Goal: Information Seeking & Learning: Check status

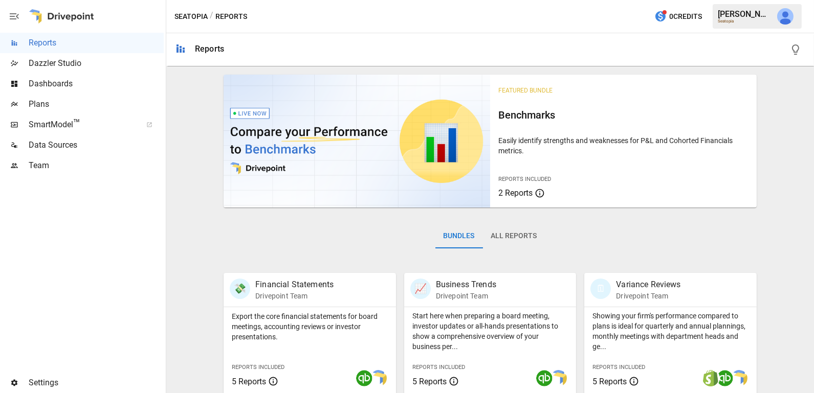
click at [523, 232] on button "All Reports" at bounding box center [514, 236] width 62 height 25
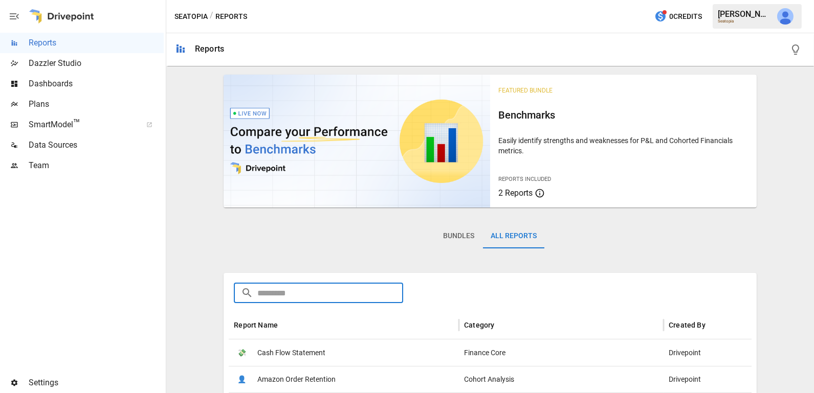
click at [360, 294] on input "text" at bounding box center [330, 293] width 146 height 20
type input "***"
click at [319, 354] on div "💸 Key Metrics" at bounding box center [344, 353] width 230 height 27
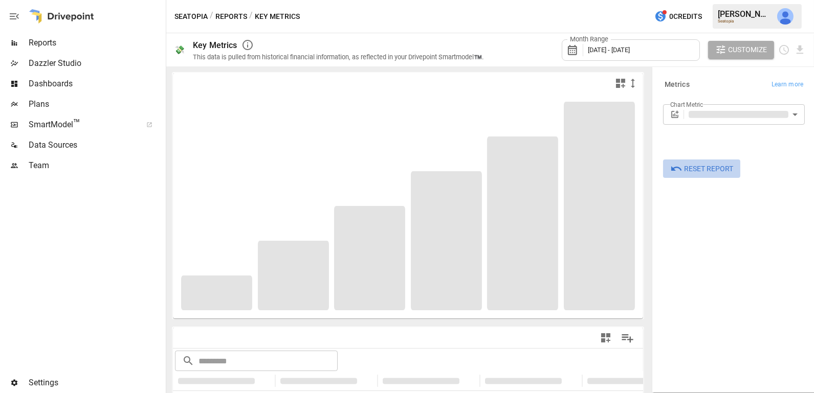
click at [703, 166] on span "Reset Report" at bounding box center [708, 169] width 49 height 13
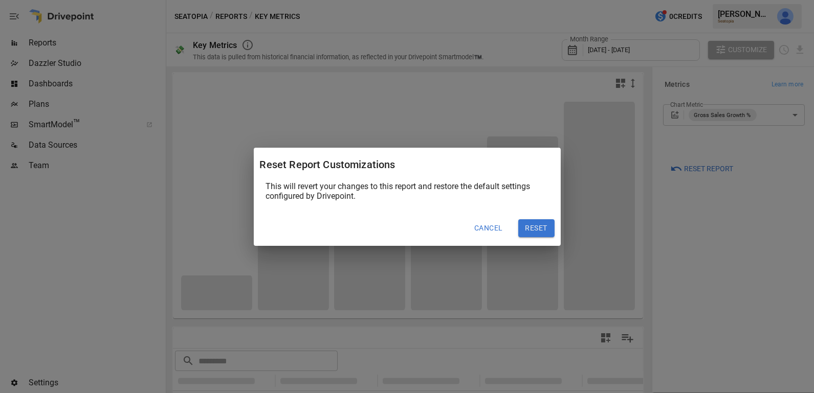
click at [540, 226] on button "Reset" at bounding box center [536, 229] width 36 height 18
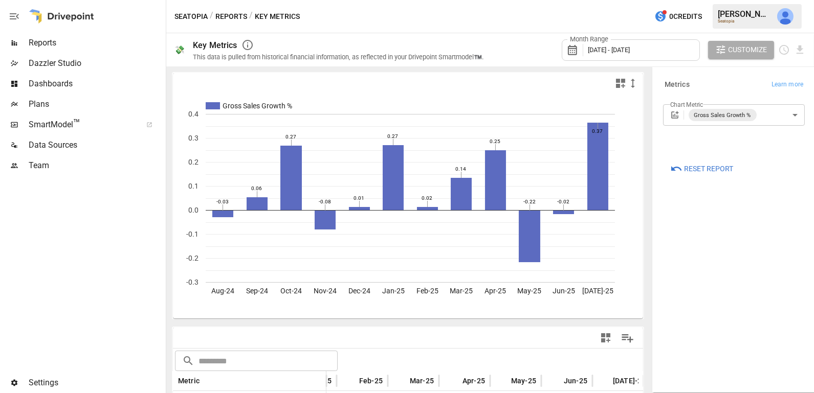
click at [231, 21] on button "Reports" at bounding box center [231, 16] width 32 height 13
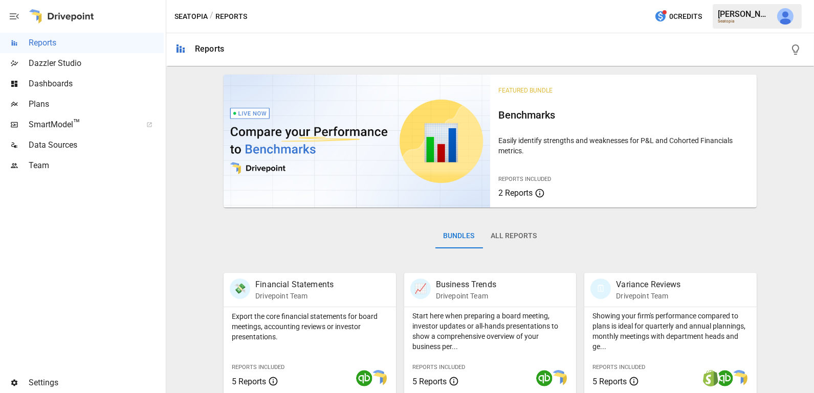
click at [535, 240] on button "All Reports" at bounding box center [514, 236] width 62 height 25
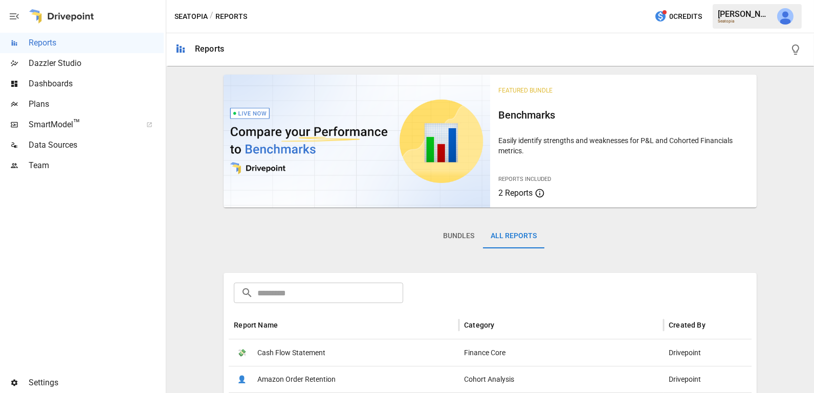
click at [357, 292] on input "text" at bounding box center [330, 293] width 146 height 20
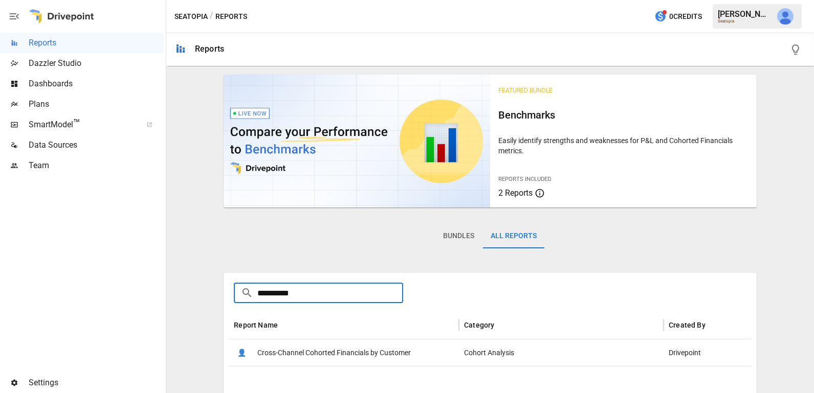
type input "**********"
click at [376, 356] on span "Cross-Channel Cohorted Financials by Customer" at bounding box center [334, 353] width 154 height 26
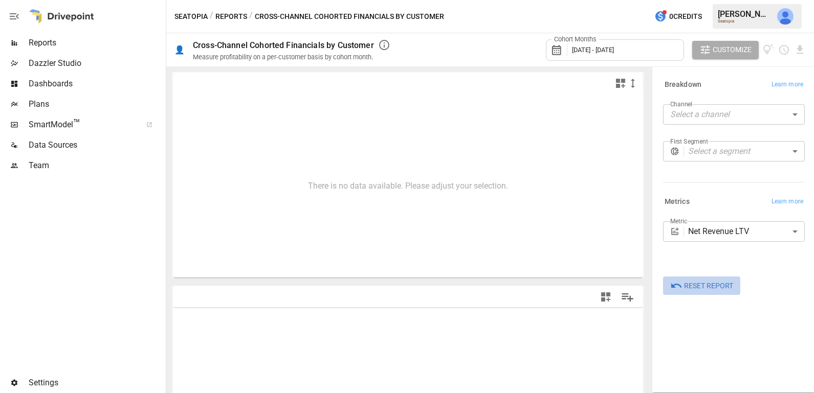
click at [726, 287] on span "Reset Report" at bounding box center [708, 286] width 49 height 13
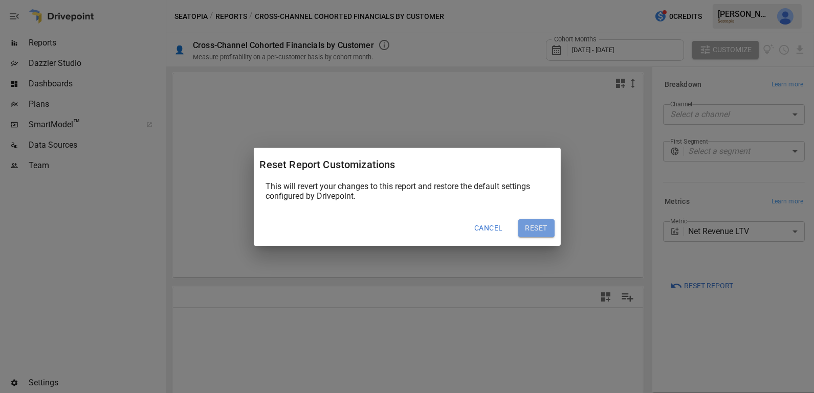
click at [536, 224] on button "Reset" at bounding box center [536, 229] width 36 height 18
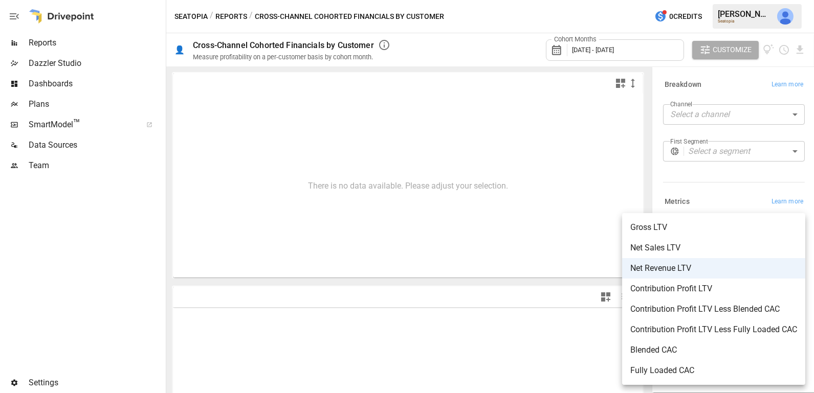
click at [715, 0] on body "**********" at bounding box center [407, 0] width 814 height 0
click at [707, 191] on div at bounding box center [407, 196] width 814 height 393
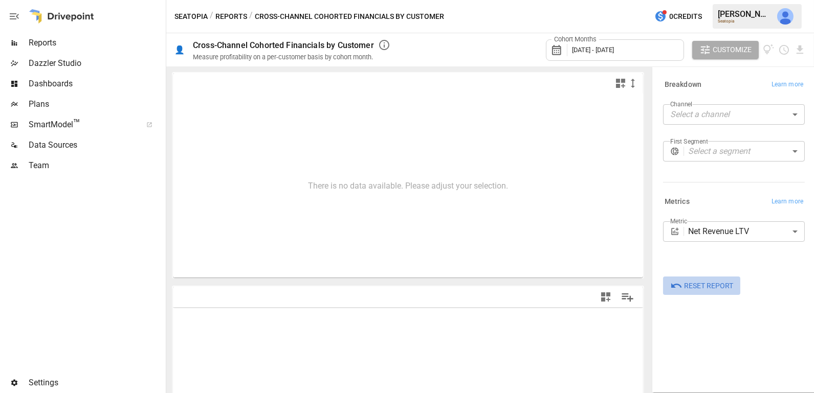
click at [698, 278] on button "Reset Report" at bounding box center [701, 286] width 77 height 18
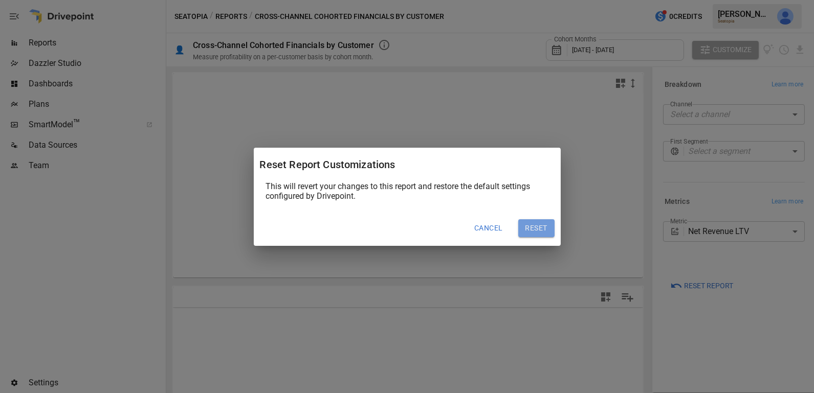
click at [535, 227] on button "Reset" at bounding box center [536, 229] width 36 height 18
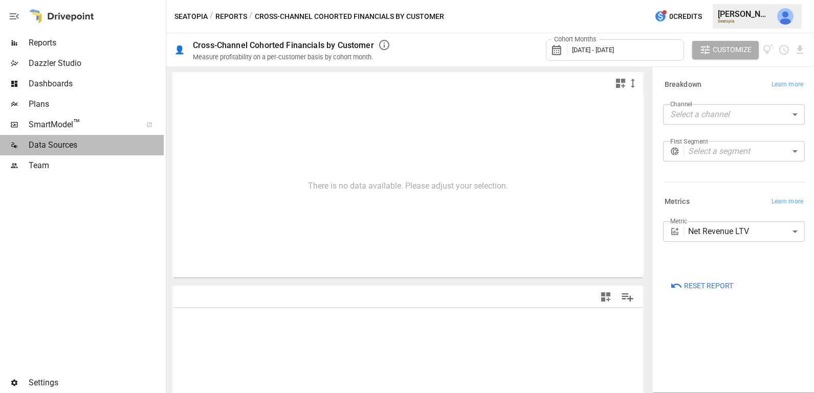
click at [89, 143] on span "Data Sources" at bounding box center [96, 145] width 135 height 12
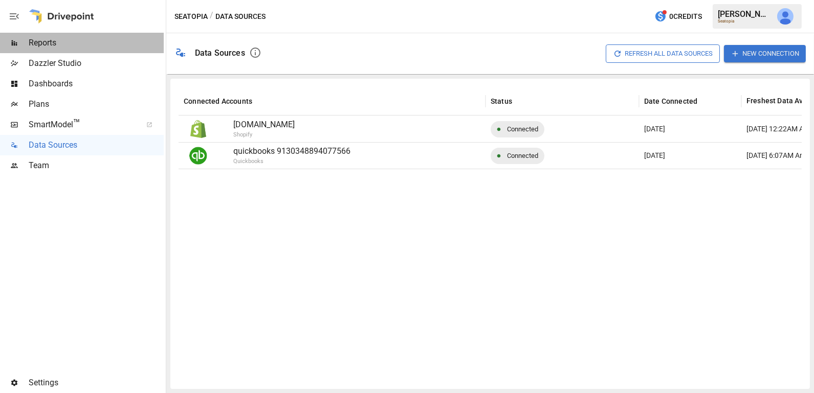
click at [104, 41] on span "Reports" at bounding box center [96, 43] width 135 height 12
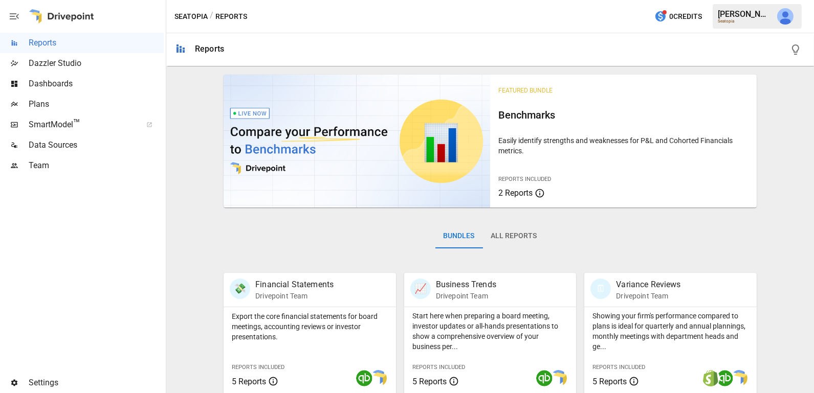
click at [526, 234] on button "All Reports" at bounding box center [514, 236] width 62 height 25
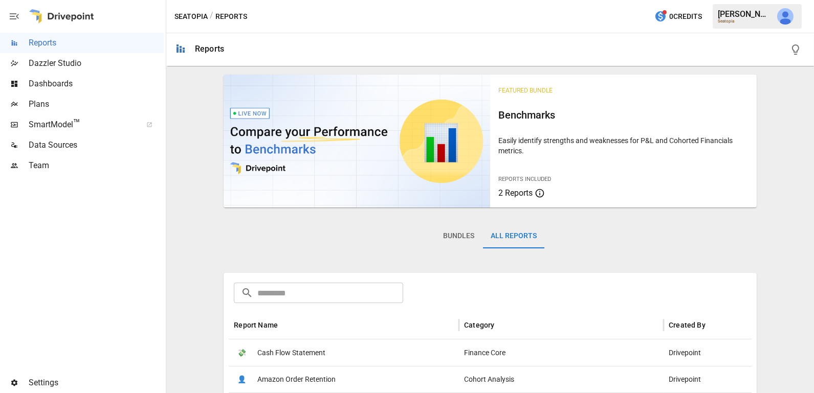
click at [359, 298] on input "text" at bounding box center [330, 293] width 146 height 20
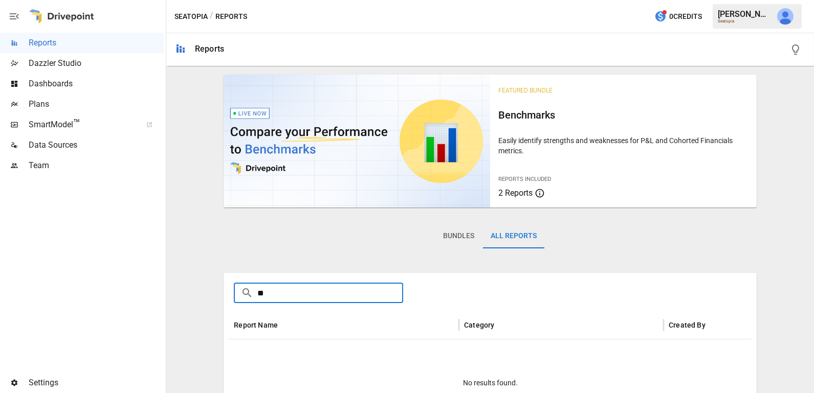
type input "*"
type input "**********"
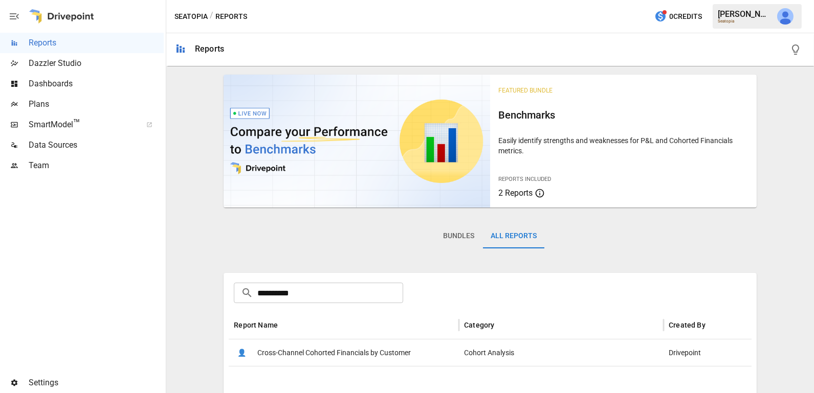
click at [365, 349] on span "Cross-Channel Cohorted Financials by Customer" at bounding box center [334, 353] width 154 height 26
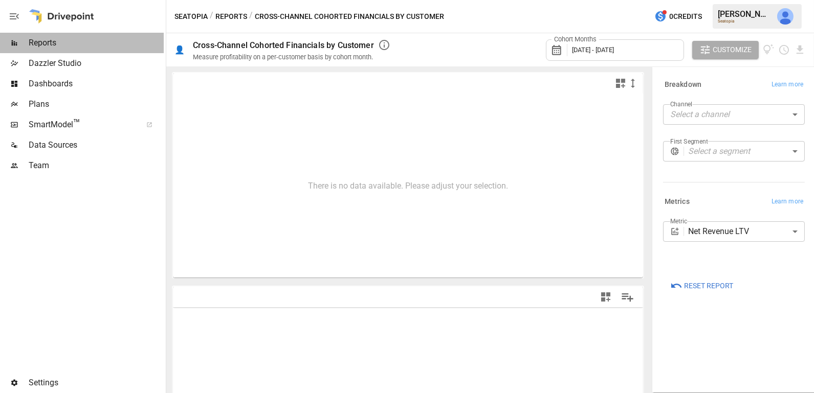
click at [90, 48] on span "Reports" at bounding box center [96, 43] width 135 height 12
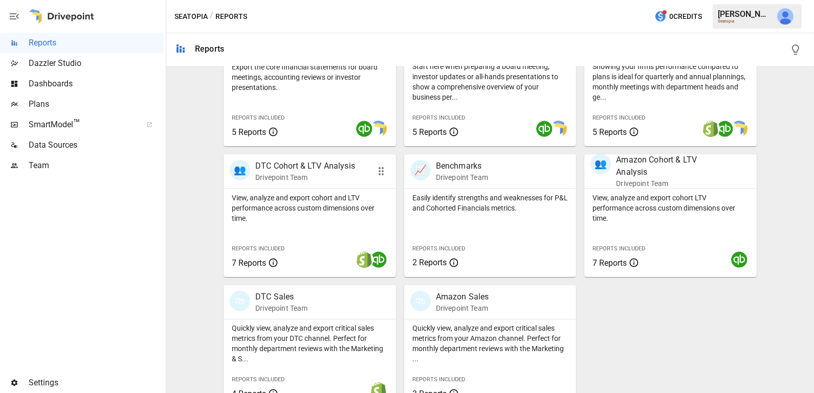
scroll to position [261, 0]
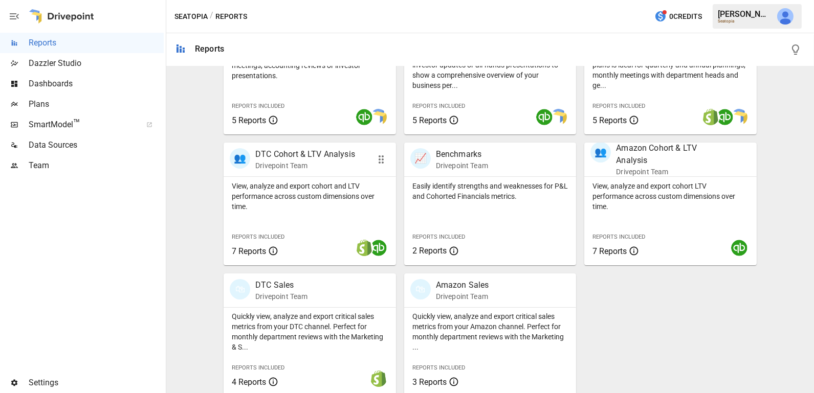
click at [303, 224] on div "View, analyze and export cohort and LTV performance across custom dimensions ov…" at bounding box center [310, 221] width 172 height 89
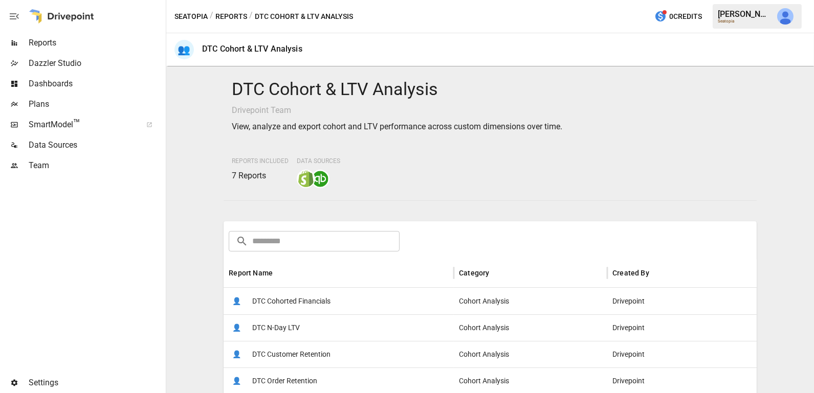
click at [344, 301] on div "👤 DTC Cohorted Financials" at bounding box center [339, 301] width 230 height 27
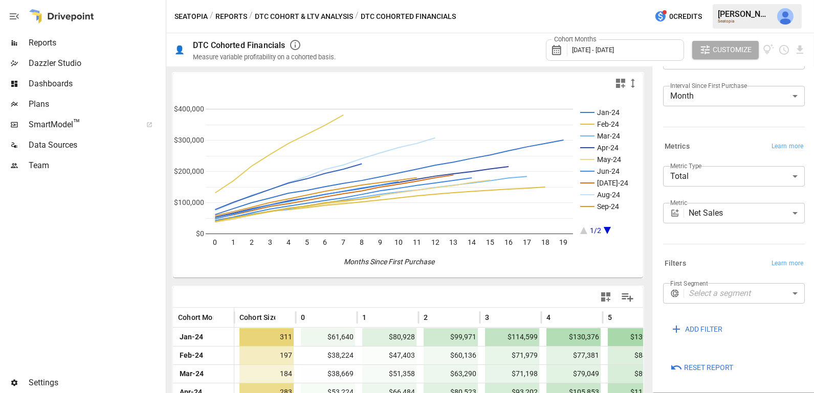
click at [91, 47] on span "Reports" at bounding box center [96, 43] width 135 height 12
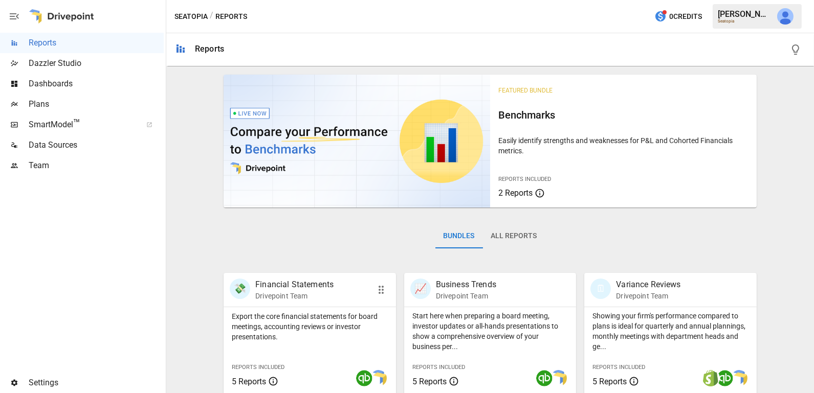
click at [298, 304] on div "💸 Financial Statements Drivepoint Team" at bounding box center [310, 290] width 172 height 34
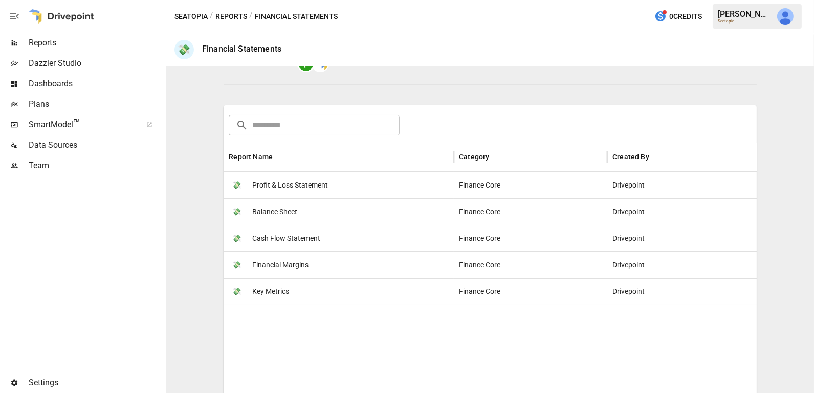
scroll to position [136, 0]
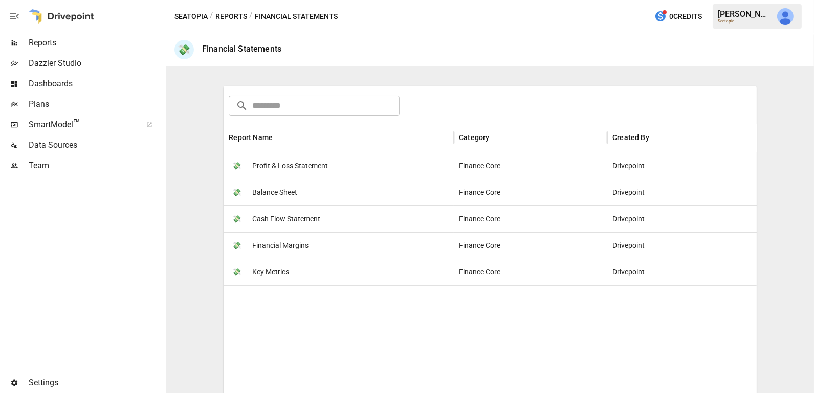
click at [308, 162] on span "Profit & Loss Statement" at bounding box center [290, 166] width 76 height 26
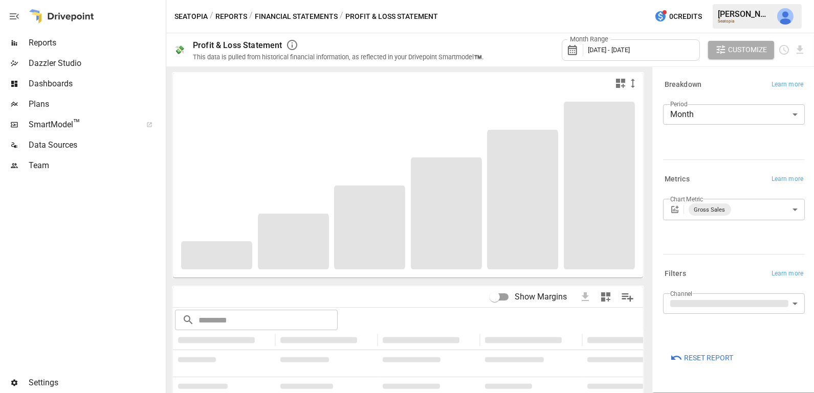
click at [615, 46] on span "[DATE] - [DATE]" at bounding box center [609, 50] width 42 height 8
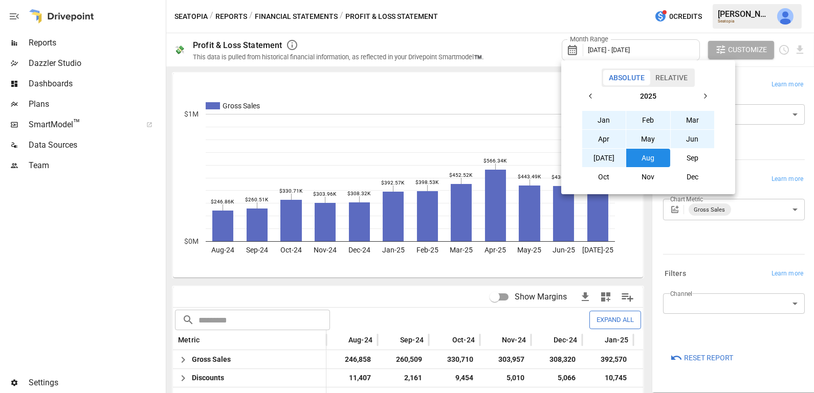
click at [519, 11] on div at bounding box center [407, 196] width 814 height 393
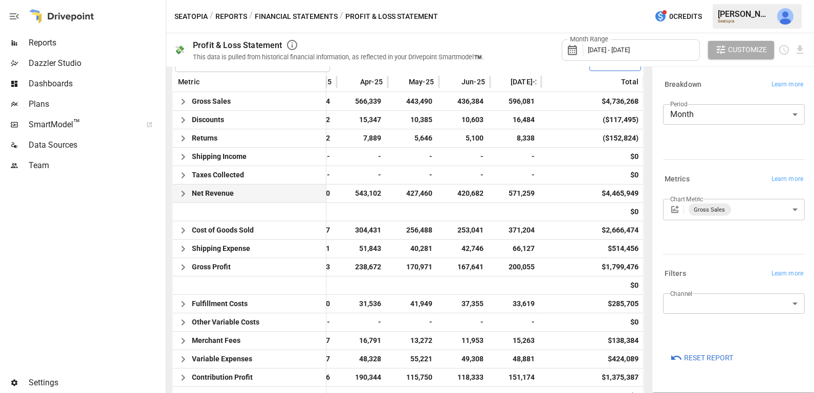
scroll to position [260, 0]
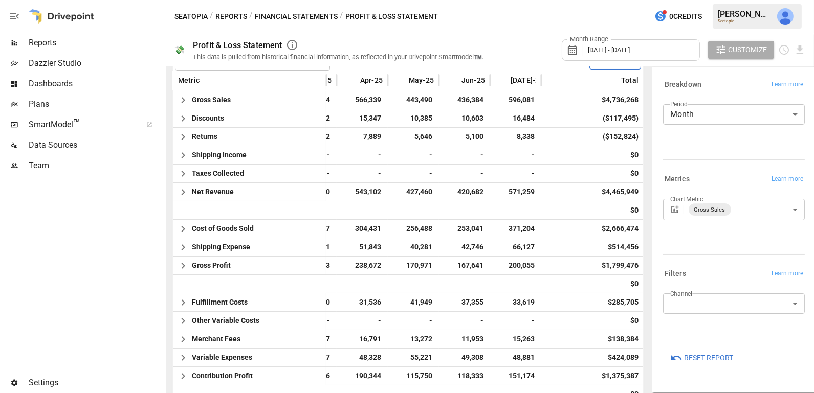
click at [596, 51] on span "[DATE] - [DATE]" at bounding box center [609, 50] width 42 height 8
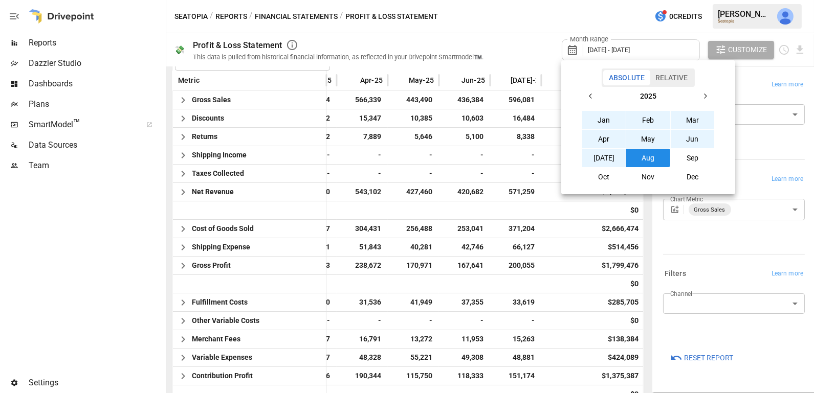
click at [679, 156] on button "Sep" at bounding box center [693, 158] width 44 height 18
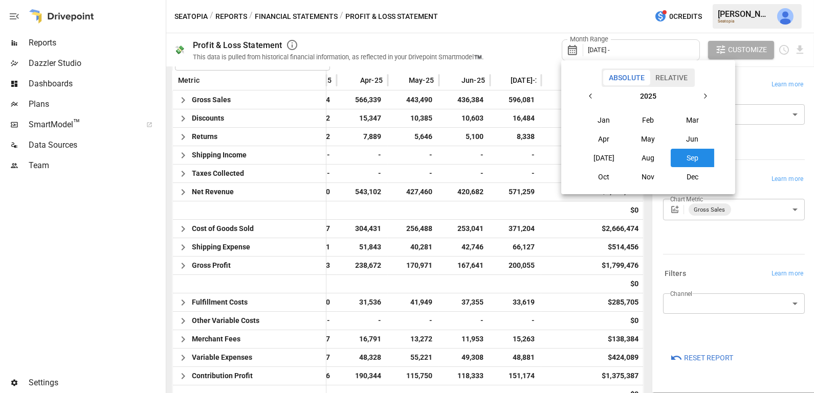
click at [593, 91] on button "button" at bounding box center [591, 96] width 18 height 18
click at [690, 159] on button "Sep" at bounding box center [693, 158] width 44 height 18
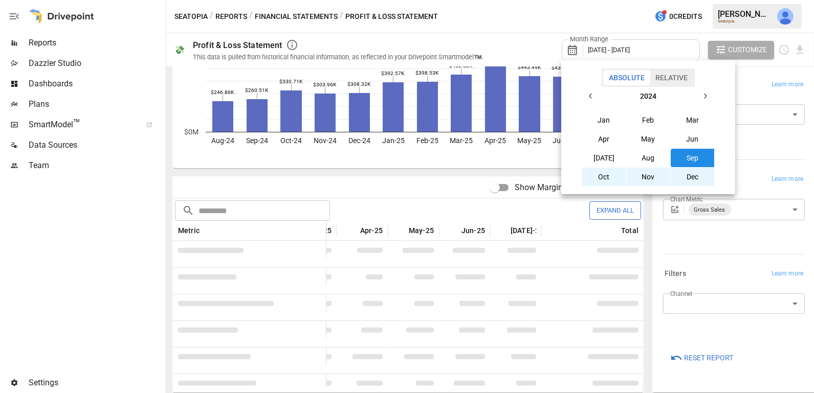
click at [705, 90] on button "button" at bounding box center [705, 96] width 18 height 18
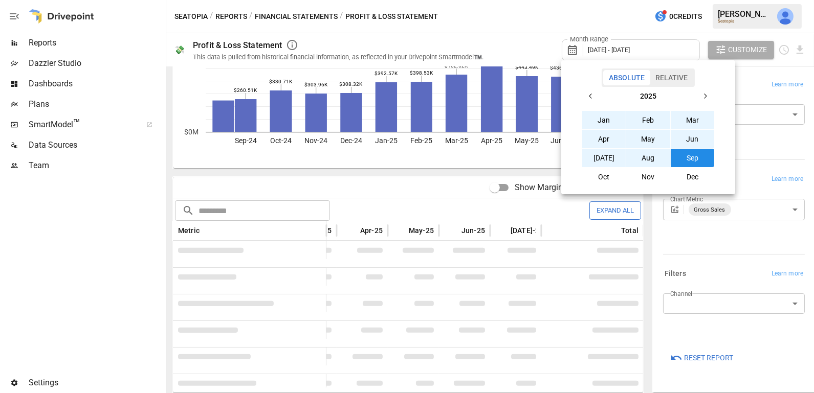
scroll to position [0, 348]
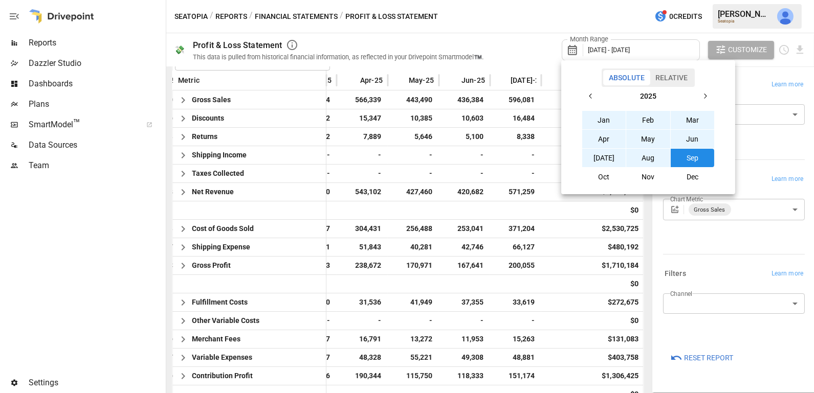
click at [652, 160] on button "Aug" at bounding box center [648, 158] width 44 height 18
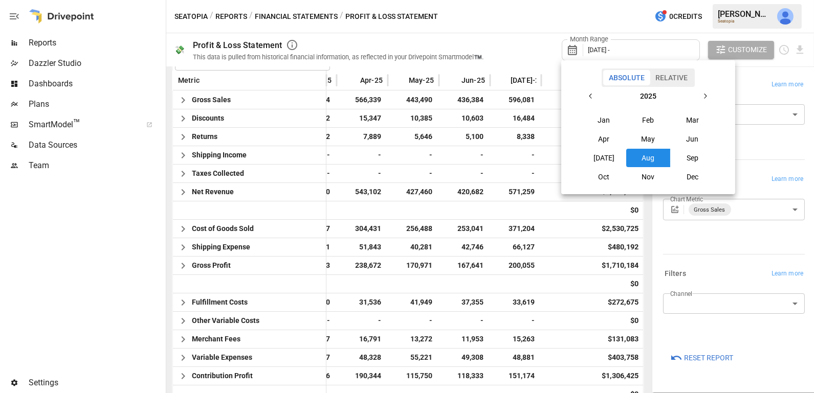
click at [643, 156] on button "Aug" at bounding box center [648, 158] width 44 height 18
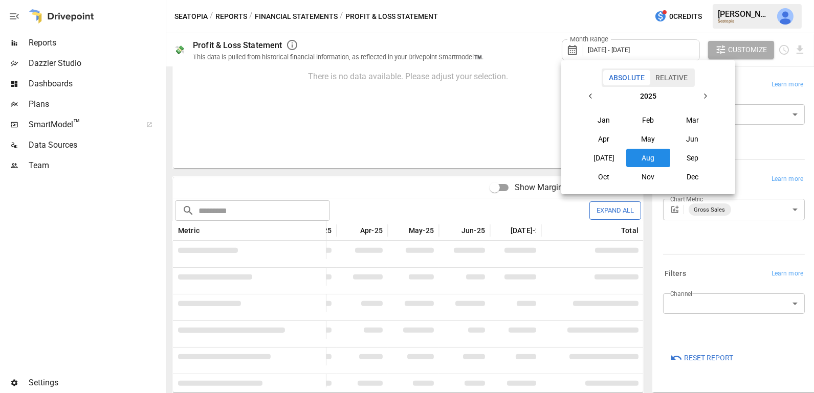
click at [593, 91] on button "button" at bounding box center [591, 96] width 18 height 18
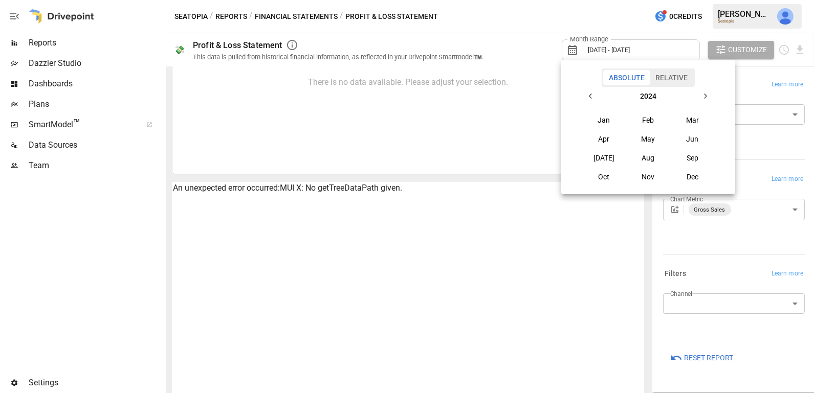
click at [689, 158] on button "Sep" at bounding box center [693, 158] width 44 height 18
click at [706, 98] on icon "button" at bounding box center [705, 96] width 8 height 8
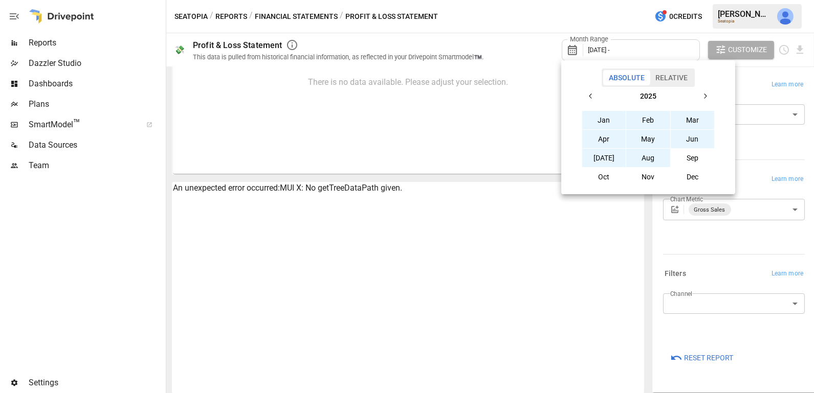
click at [652, 160] on button "Aug" at bounding box center [648, 158] width 44 height 18
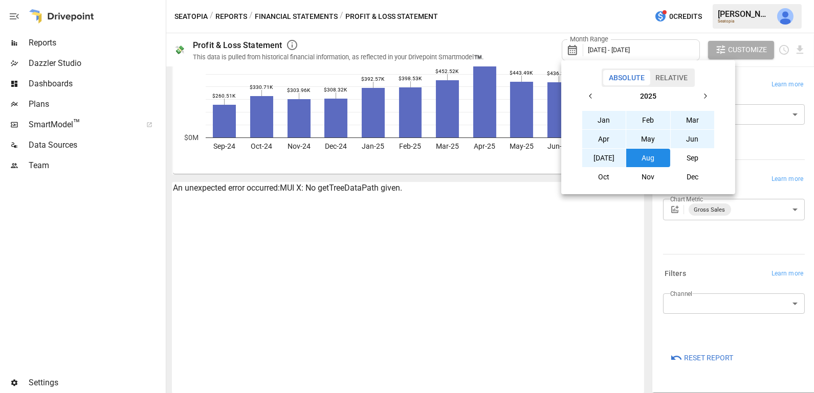
click at [481, 204] on div at bounding box center [407, 196] width 814 height 393
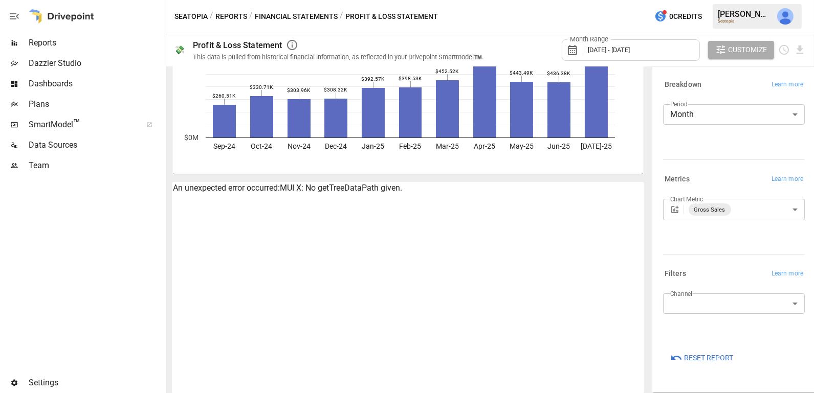
click at [706, 360] on span "Reset Report" at bounding box center [708, 358] width 49 height 13
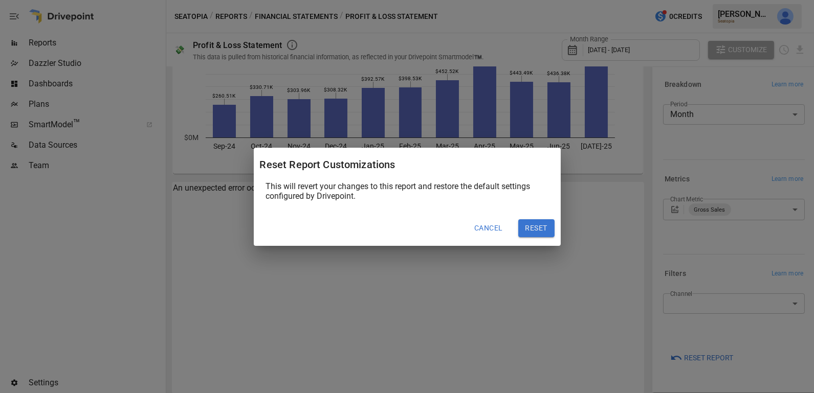
click at [538, 231] on button "Reset" at bounding box center [536, 229] width 36 height 18
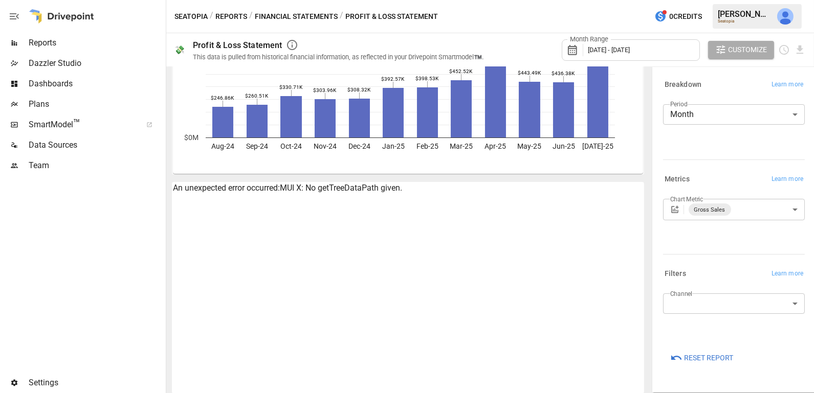
click at [590, 46] on span "[DATE] - [DATE]" at bounding box center [609, 50] width 42 height 8
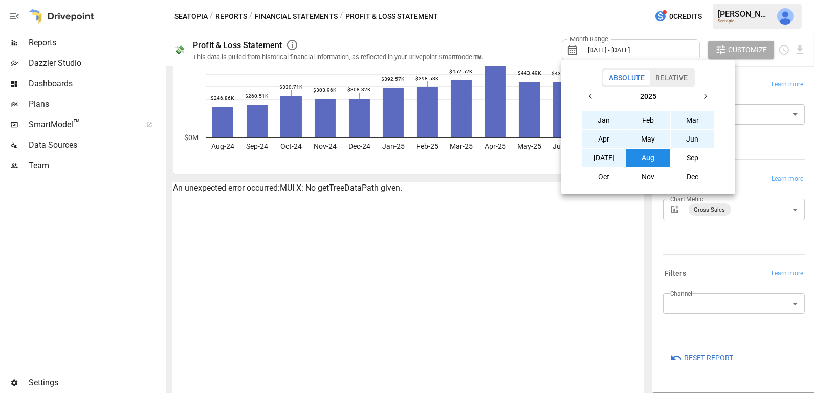
click at [696, 156] on button "Sep" at bounding box center [693, 158] width 44 height 18
click at [703, 96] on icon "button" at bounding box center [705, 96] width 8 height 8
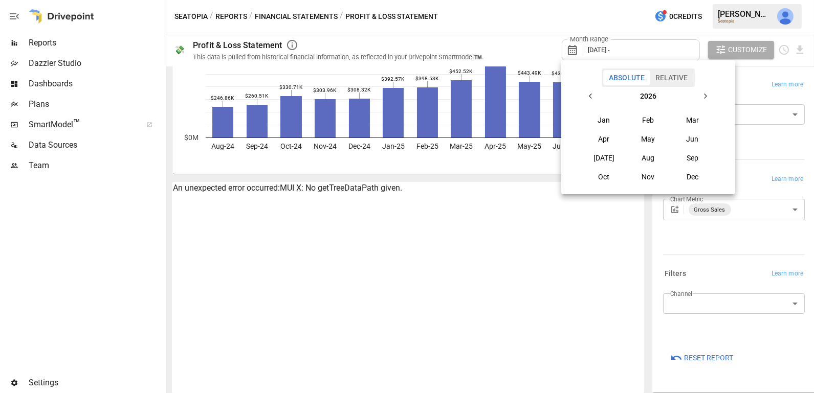
click at [591, 92] on button "button" at bounding box center [591, 96] width 18 height 18
click at [690, 158] on button "Sep" at bounding box center [693, 158] width 44 height 18
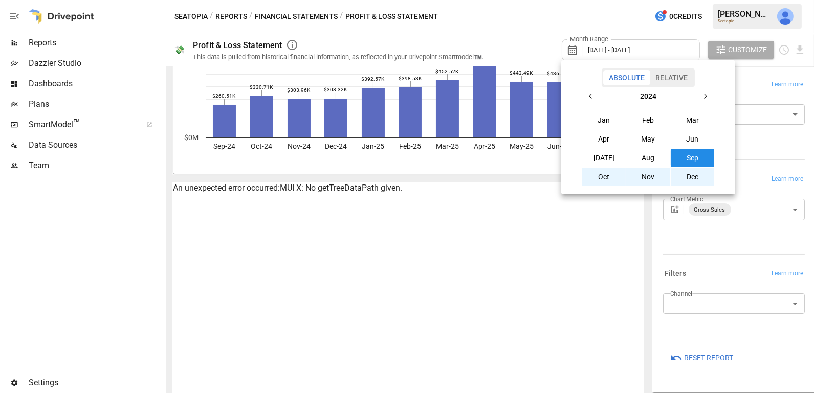
click at [700, 97] on button "button" at bounding box center [705, 96] width 18 height 18
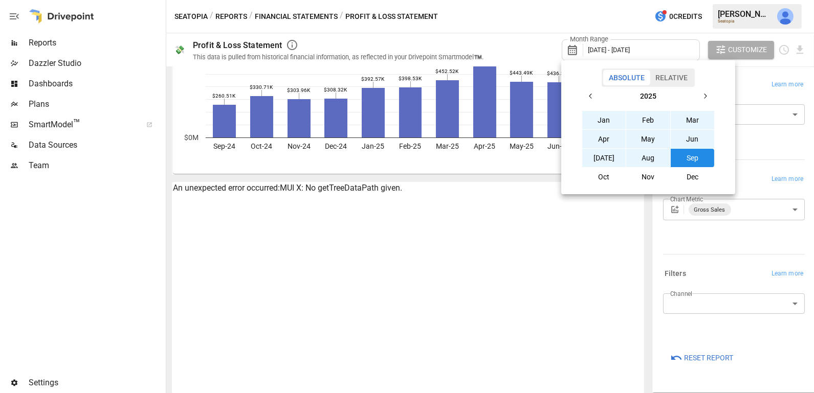
click at [653, 159] on button "Aug" at bounding box center [648, 158] width 44 height 18
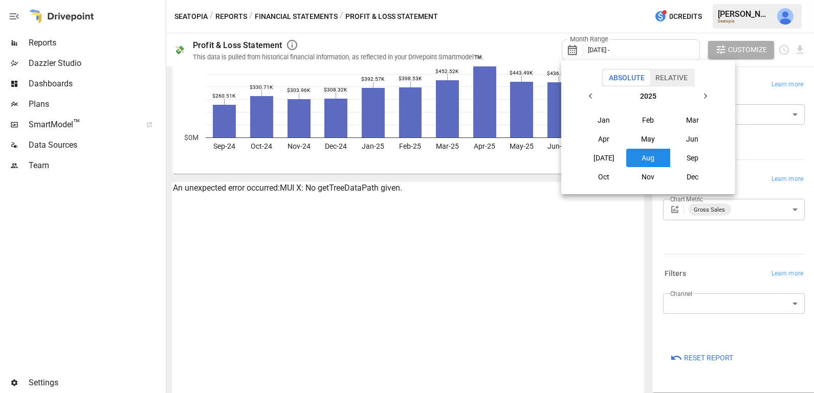
click at [656, 160] on button "Aug" at bounding box center [648, 158] width 44 height 18
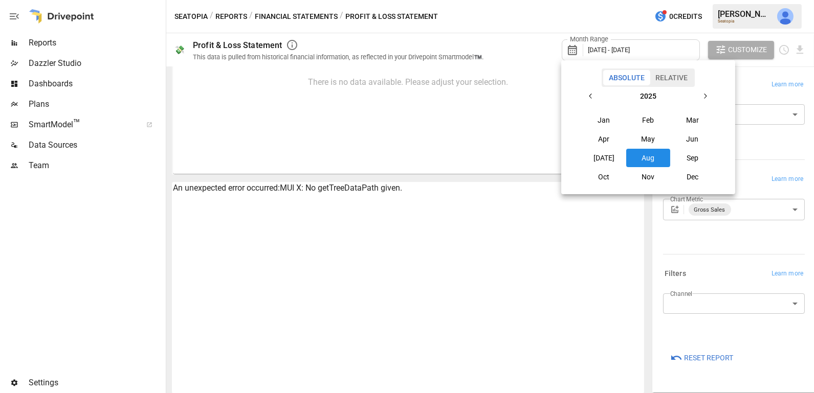
click at [707, 357] on div at bounding box center [407, 196] width 814 height 393
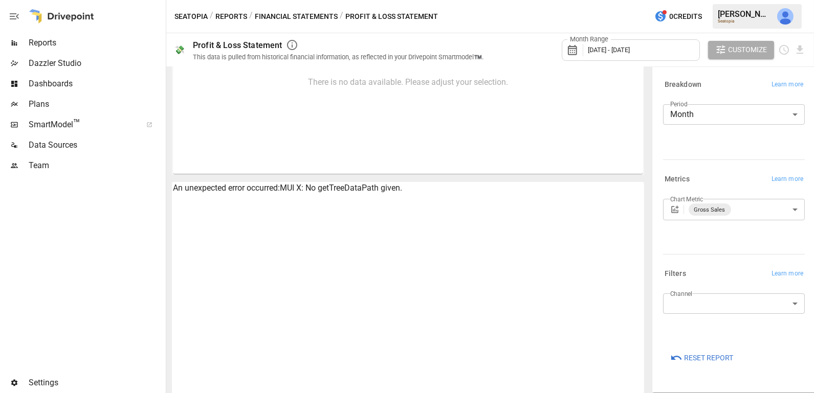
click at [702, 359] on span "Reset Report" at bounding box center [708, 358] width 49 height 13
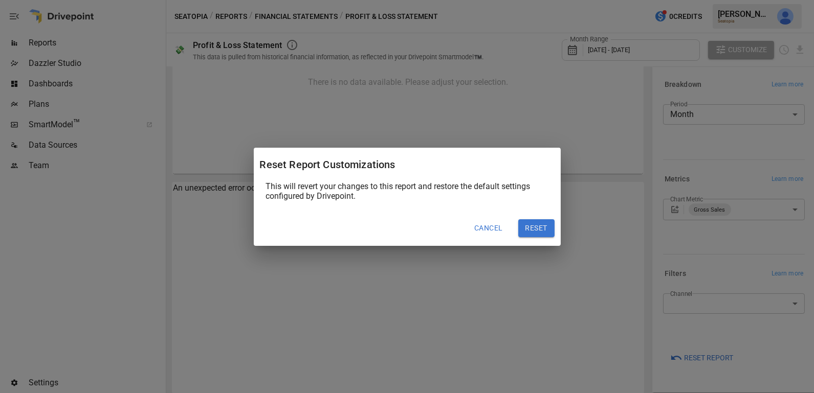
click at [533, 225] on button "Reset" at bounding box center [536, 229] width 36 height 18
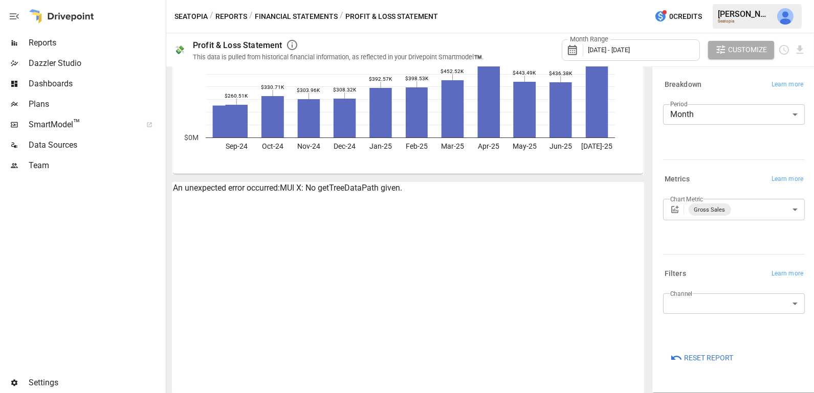
click at [589, 47] on span "[DATE] - [DATE]" at bounding box center [609, 50] width 42 height 8
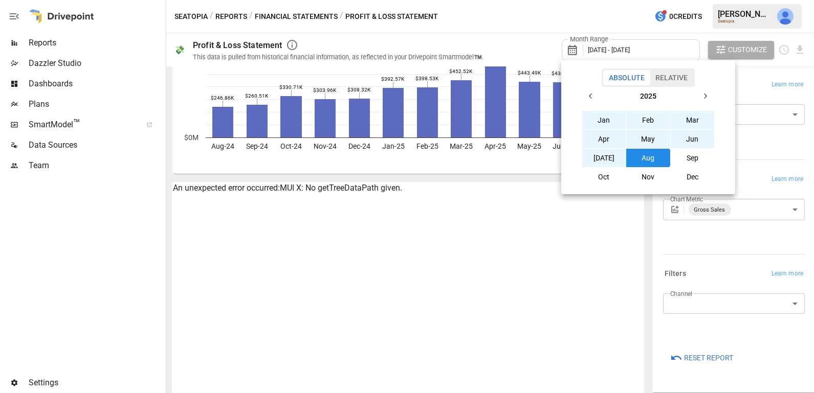
click at [589, 98] on icon "button" at bounding box center [591, 96] width 8 height 8
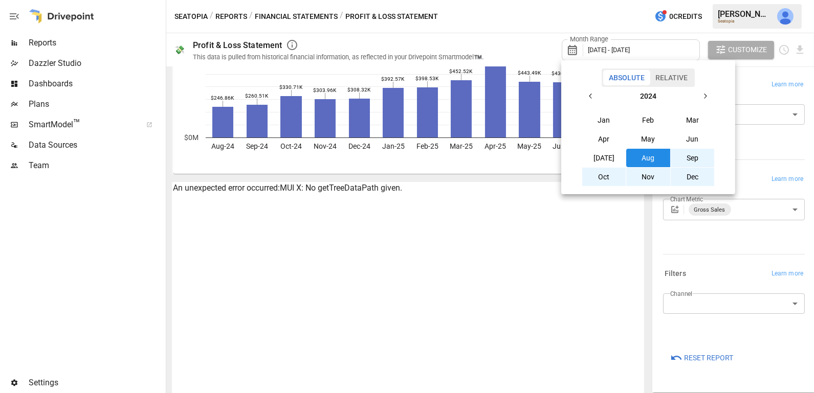
click at [685, 158] on button "Sep" at bounding box center [693, 158] width 44 height 18
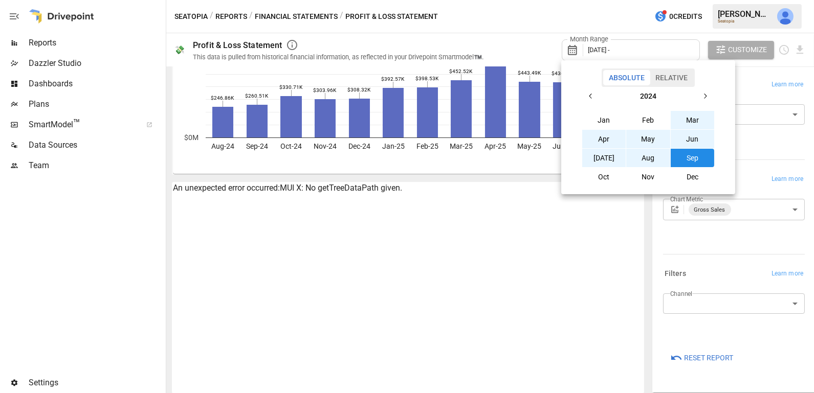
click at [704, 91] on button "button" at bounding box center [705, 96] width 18 height 18
click at [654, 154] on button "Aug" at bounding box center [648, 158] width 44 height 18
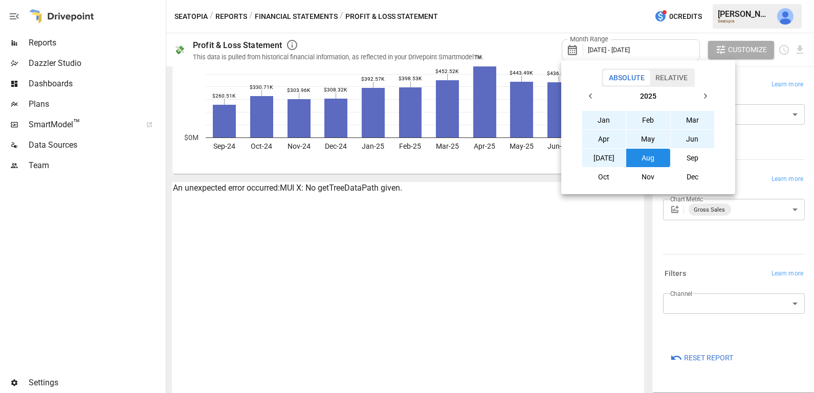
click at [525, 36] on div at bounding box center [407, 196] width 814 height 393
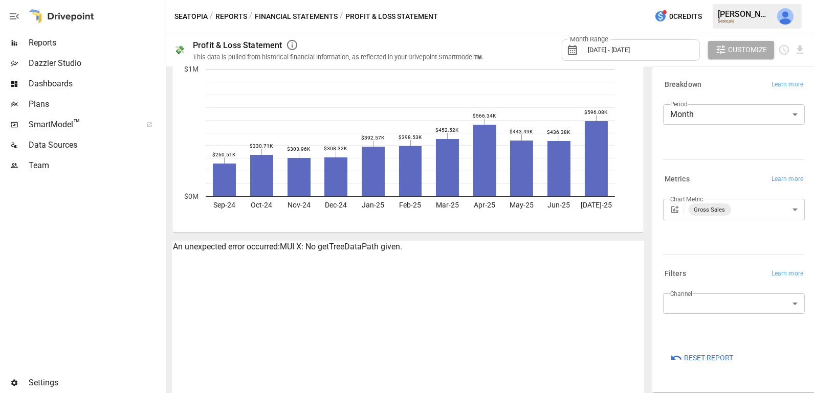
scroll to position [104, 0]
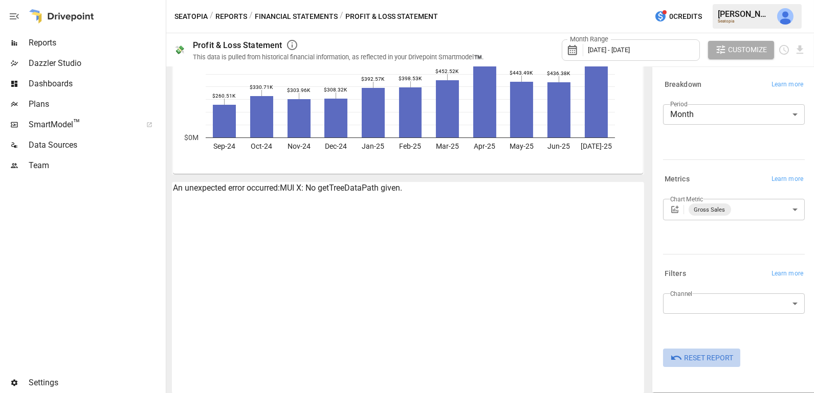
click at [699, 359] on span "Reset Report" at bounding box center [708, 358] width 49 height 13
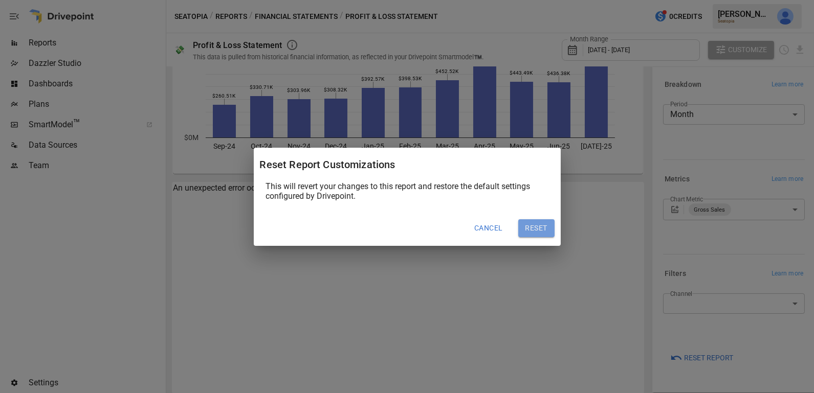
click at [529, 225] on button "Reset" at bounding box center [536, 229] width 36 height 18
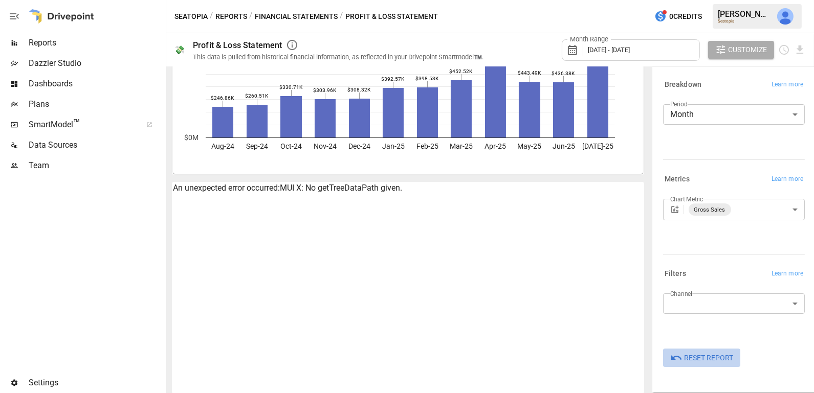
click at [715, 356] on span "Reset Report" at bounding box center [708, 358] width 49 height 13
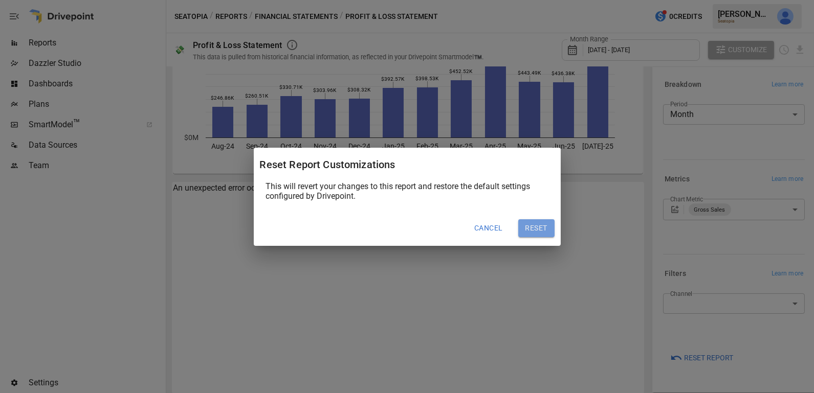
click at [540, 231] on button "Reset" at bounding box center [536, 229] width 36 height 18
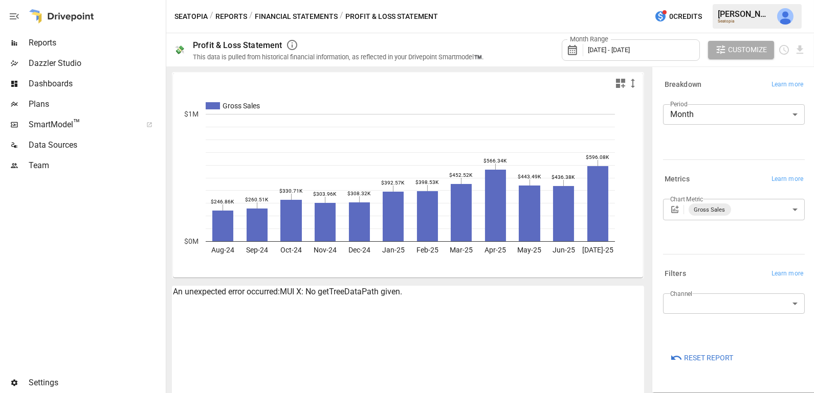
scroll to position [104, 0]
